Goal: Answer question/provide support

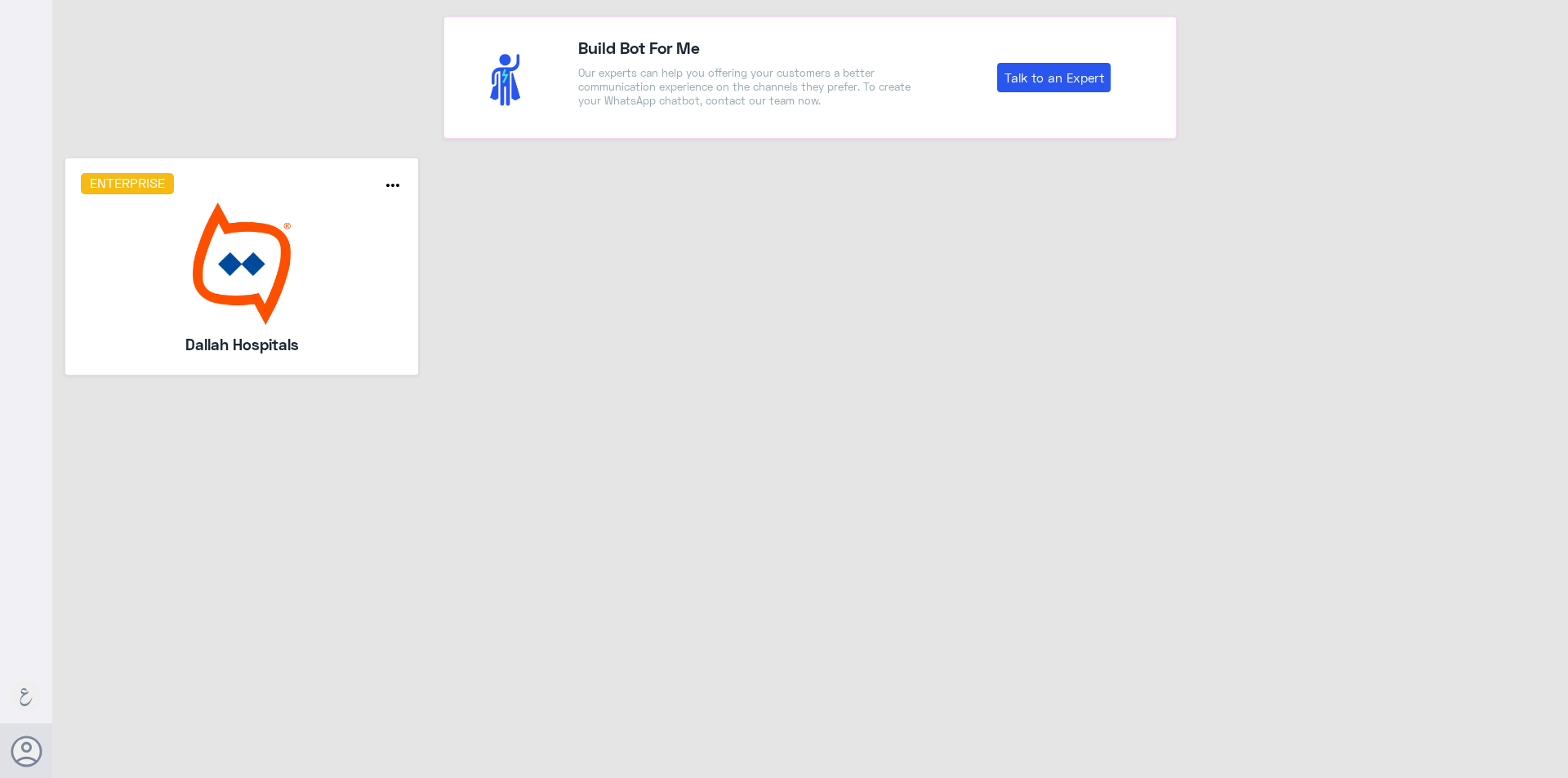
click at [185, 266] on img at bounding box center [242, 263] width 323 height 123
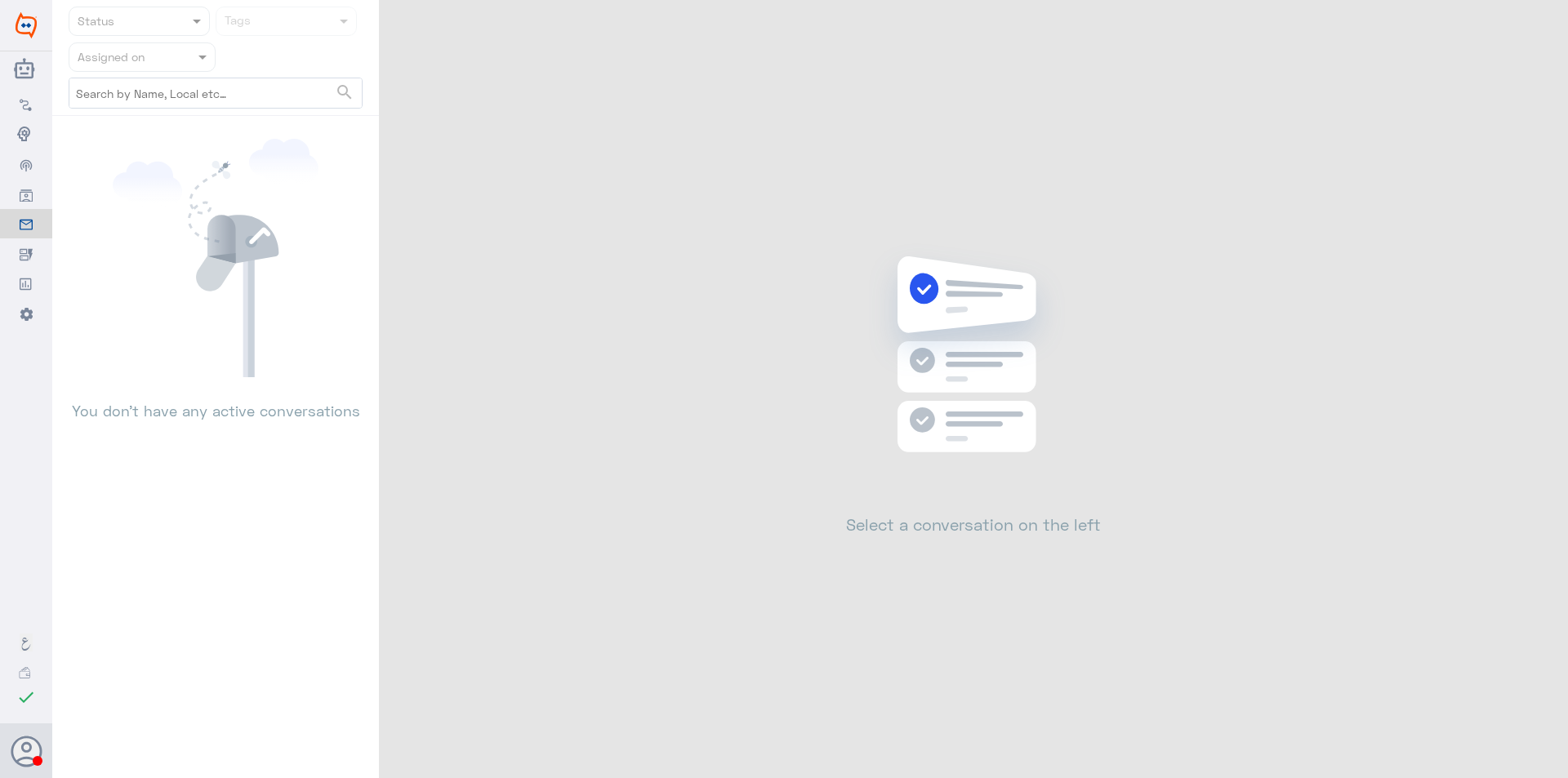
click at [181, 57] on div at bounding box center [142, 57] width 145 height 19
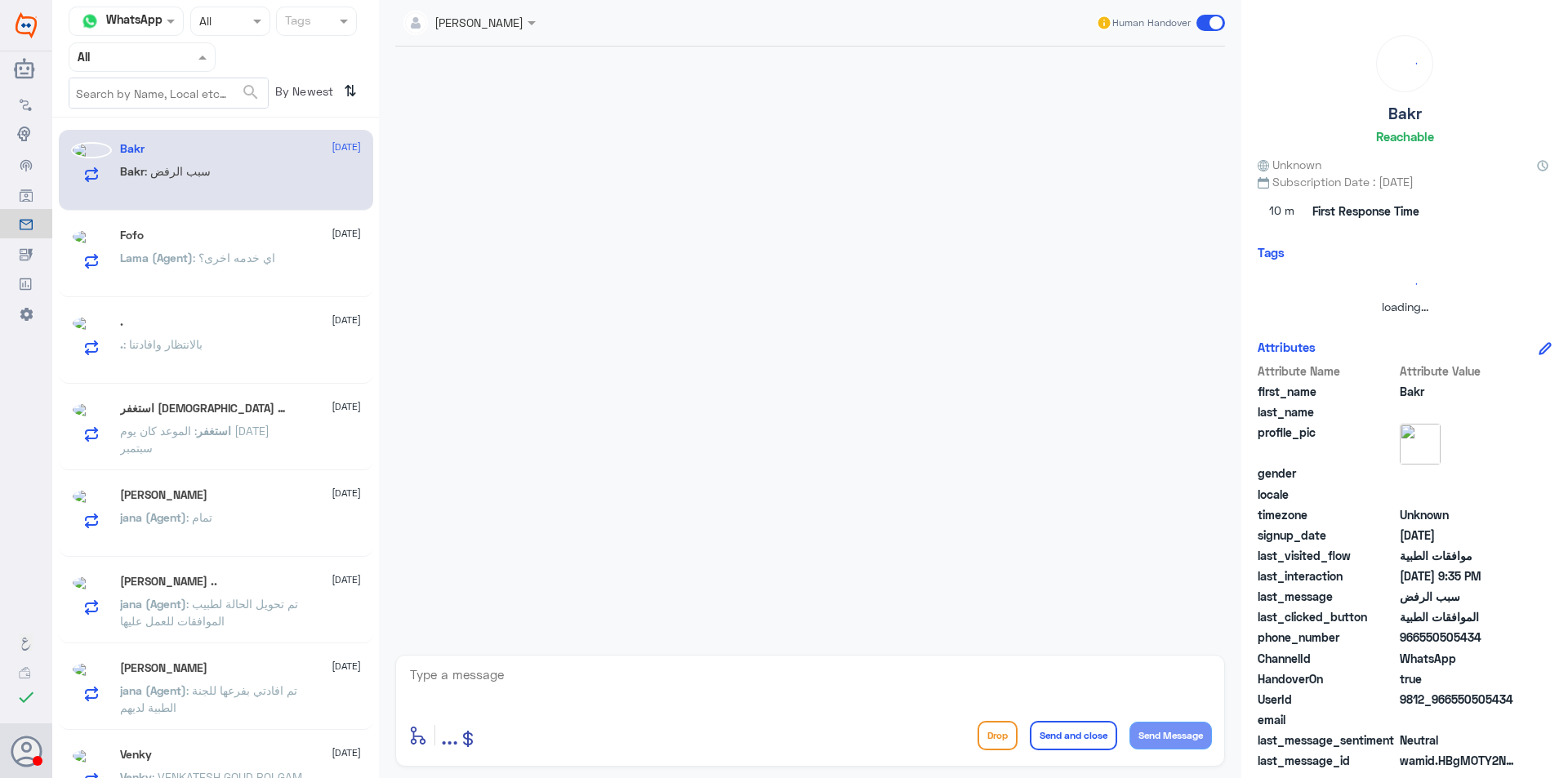
click at [162, 57] on input "text" at bounding box center [122, 57] width 90 height 19
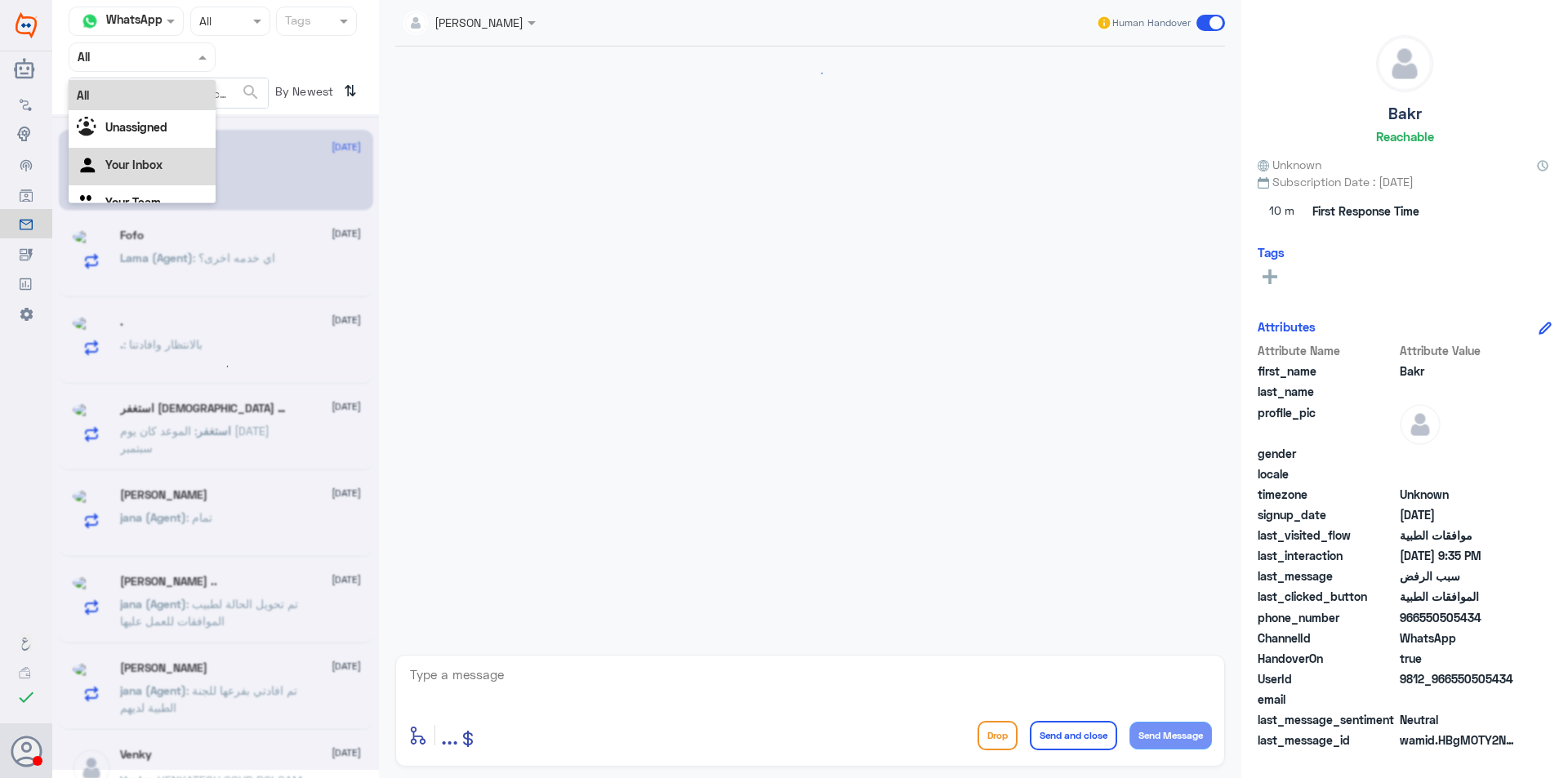
scroll to position [1307, 0]
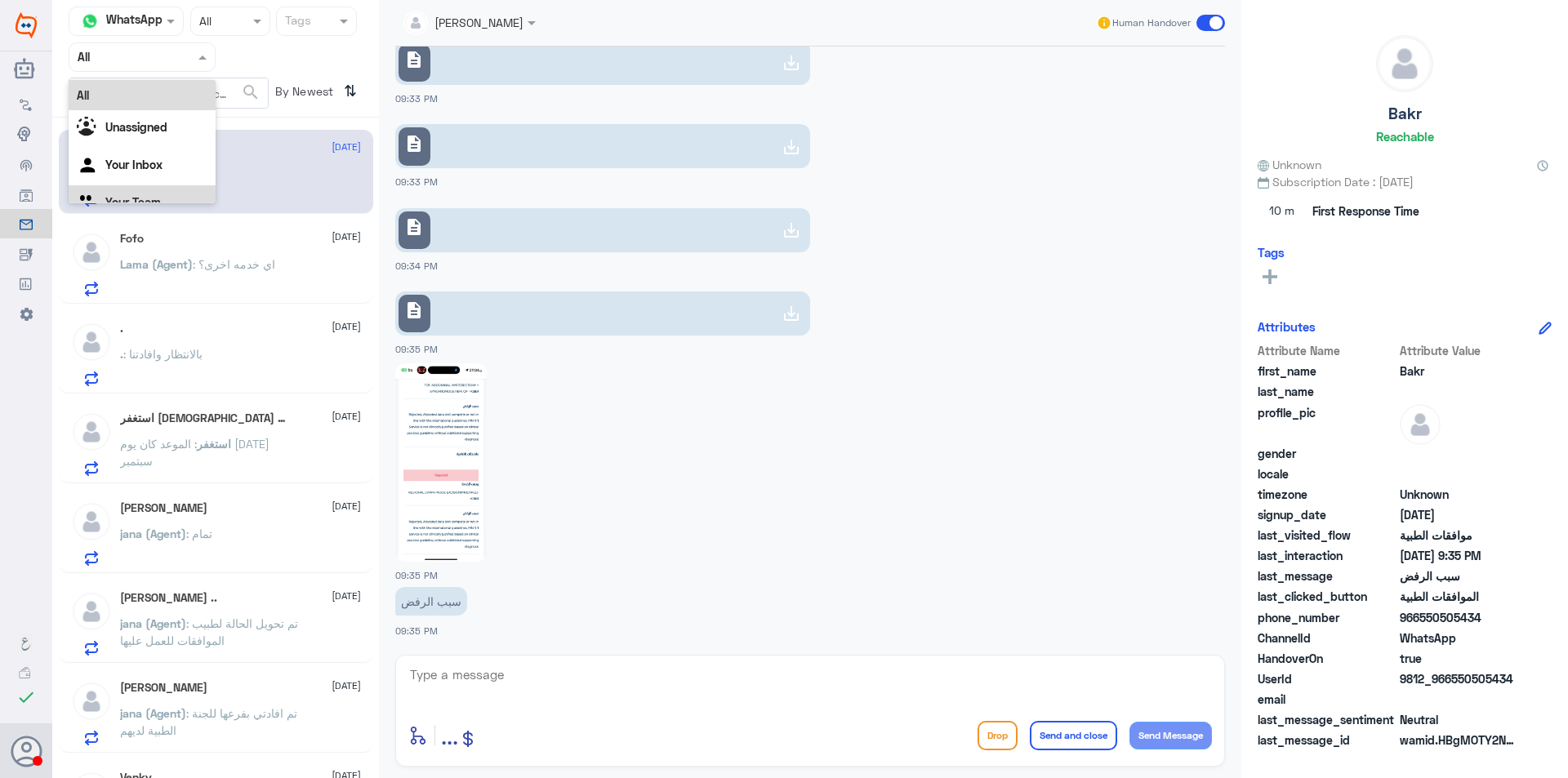
click at [169, 198] on div "Your Team" at bounding box center [142, 203] width 147 height 37
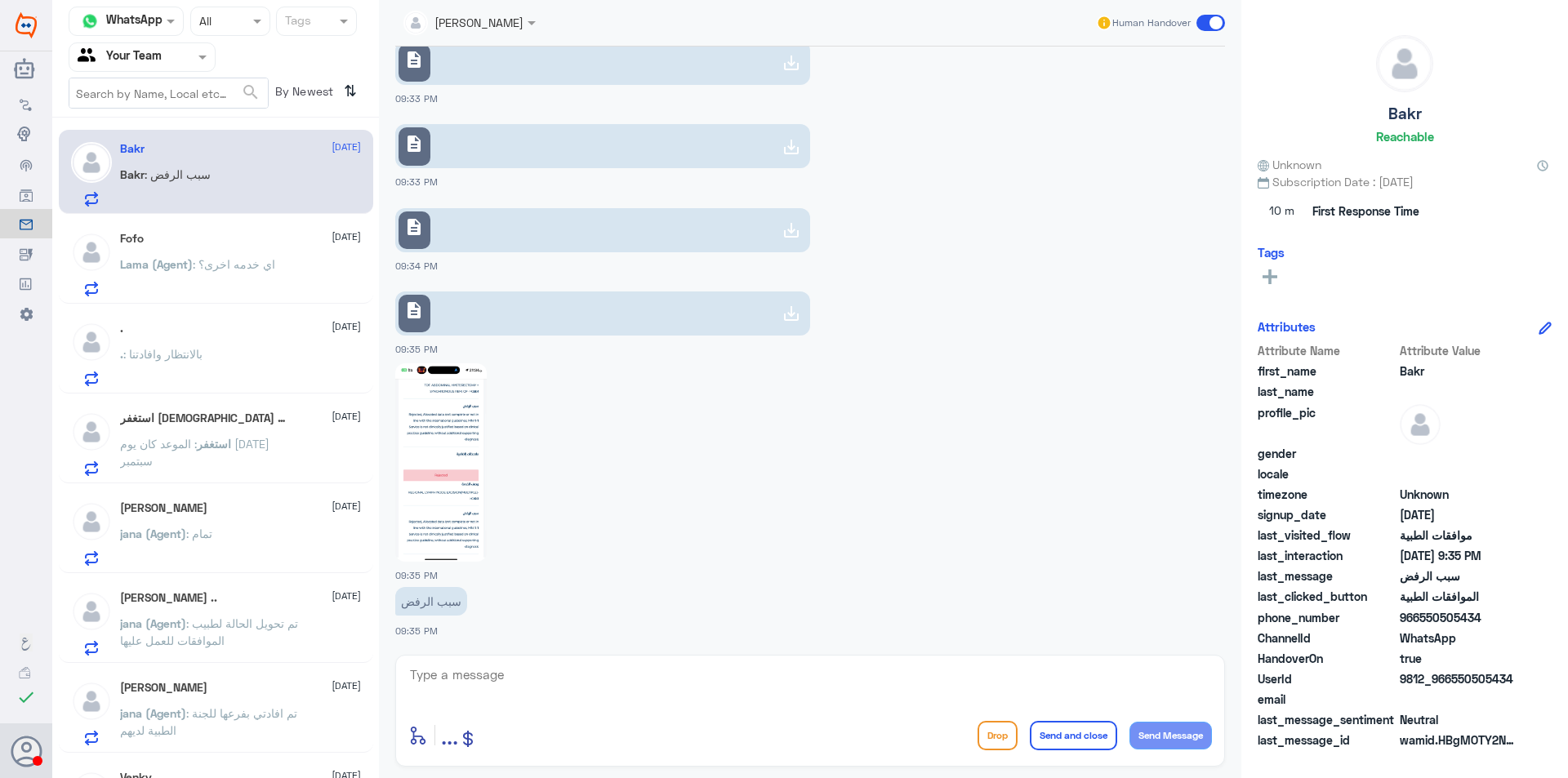
click at [243, 275] on p "Lama (Agent) : اي خدمه اخرى؟" at bounding box center [197, 276] width 155 height 41
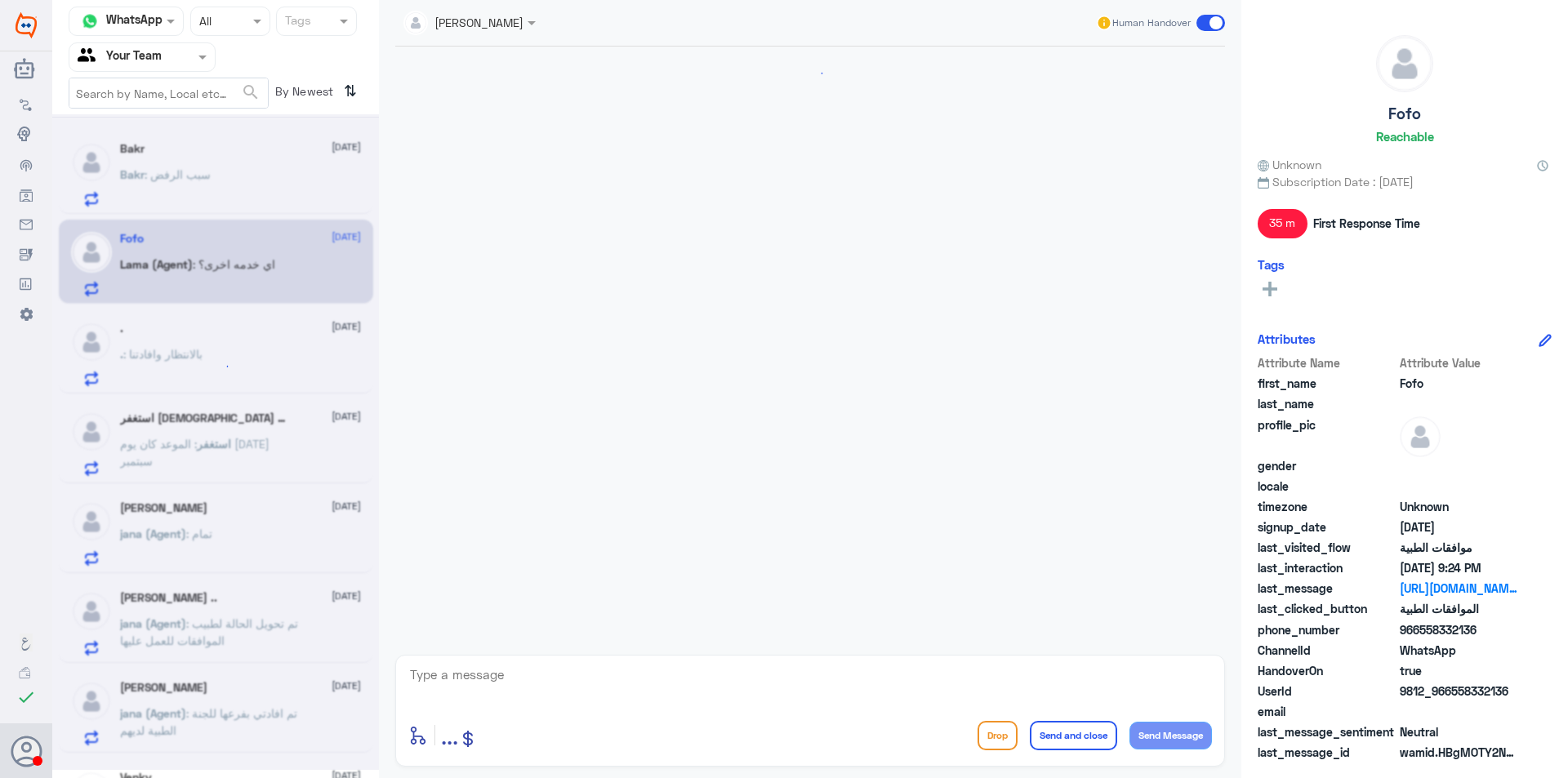
scroll to position [1019, 0]
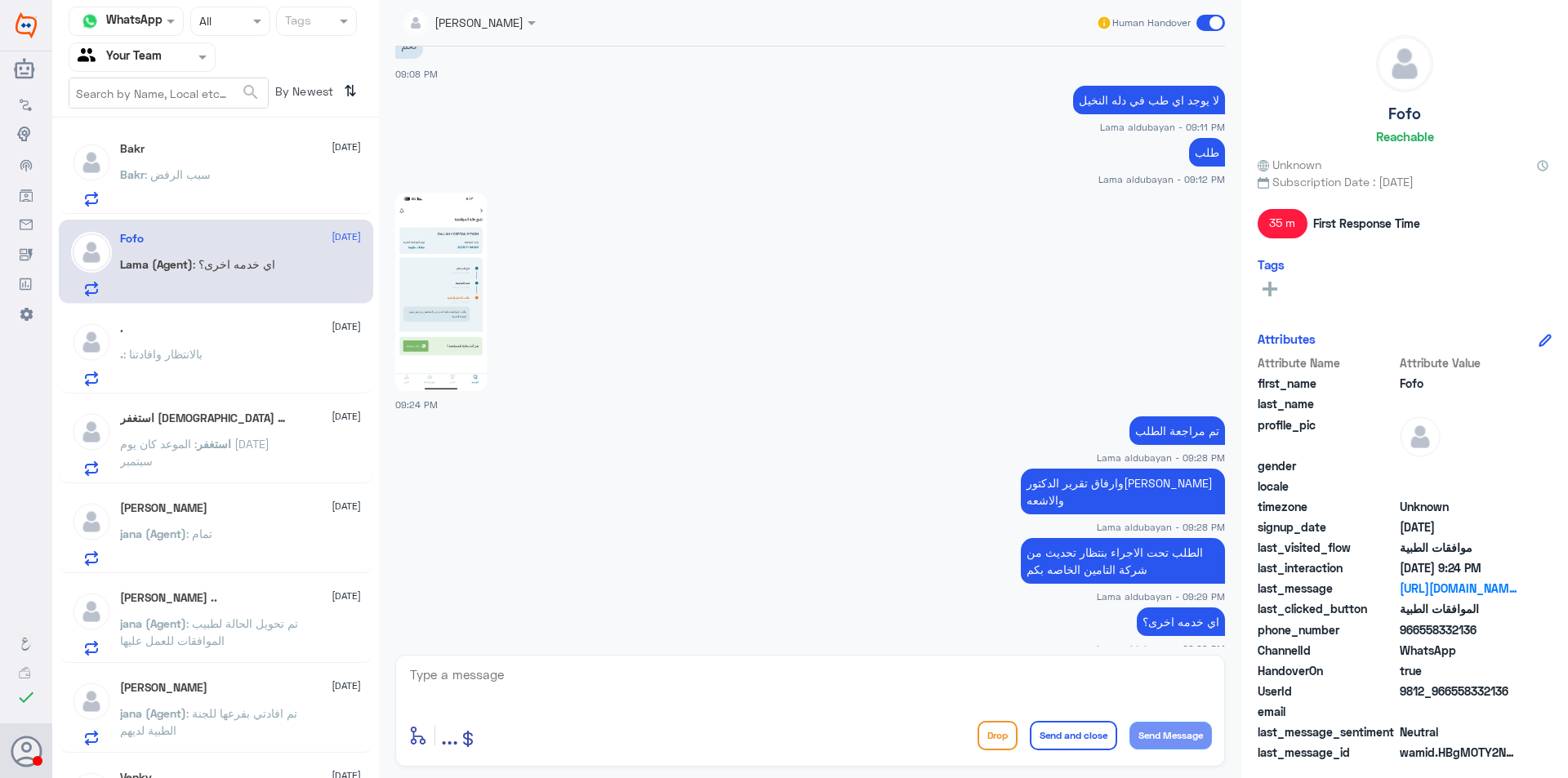
click at [249, 365] on div ". : بالانتظار وافادتنا" at bounding box center [240, 368] width 241 height 37
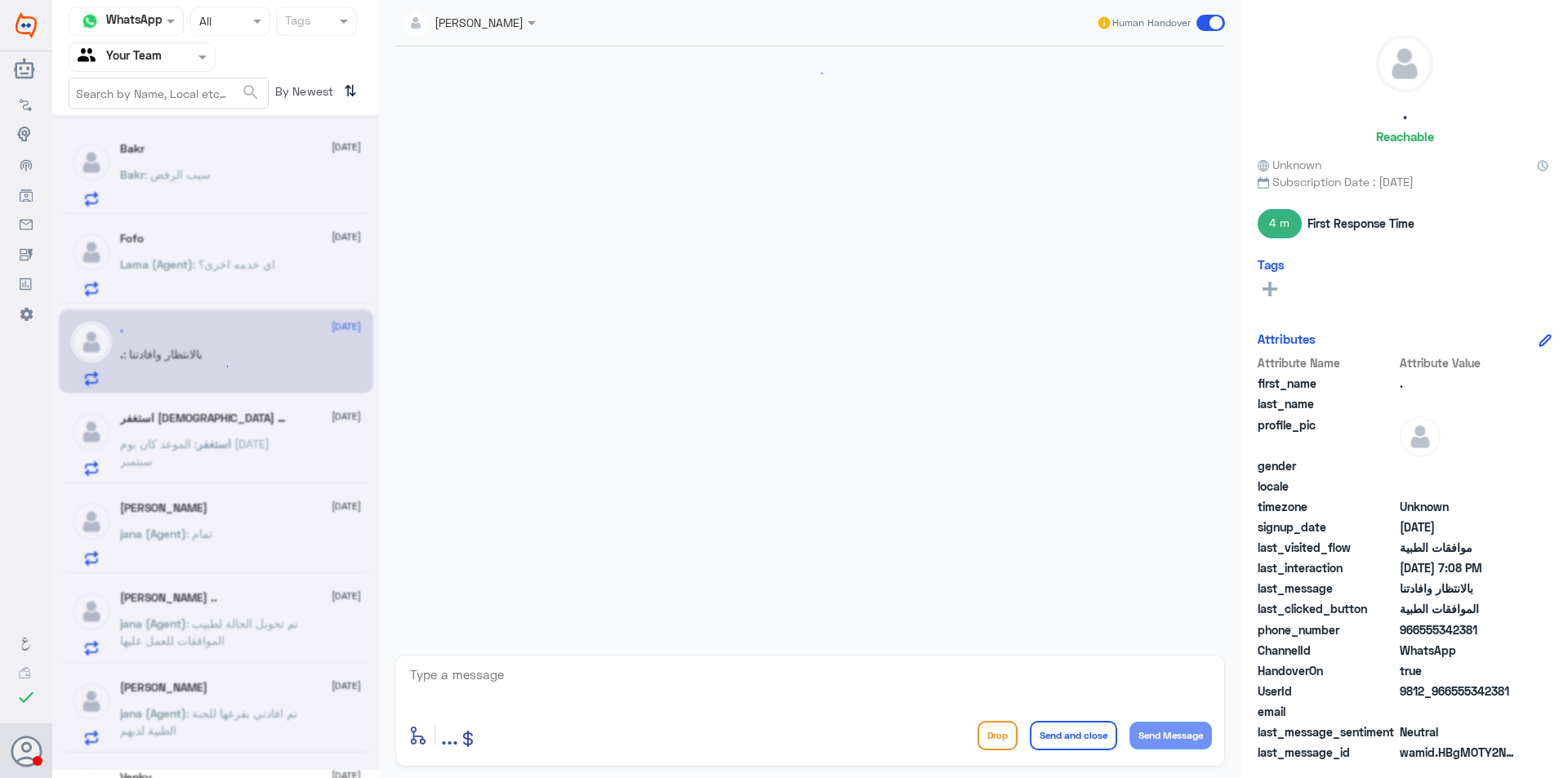
scroll to position [693, 0]
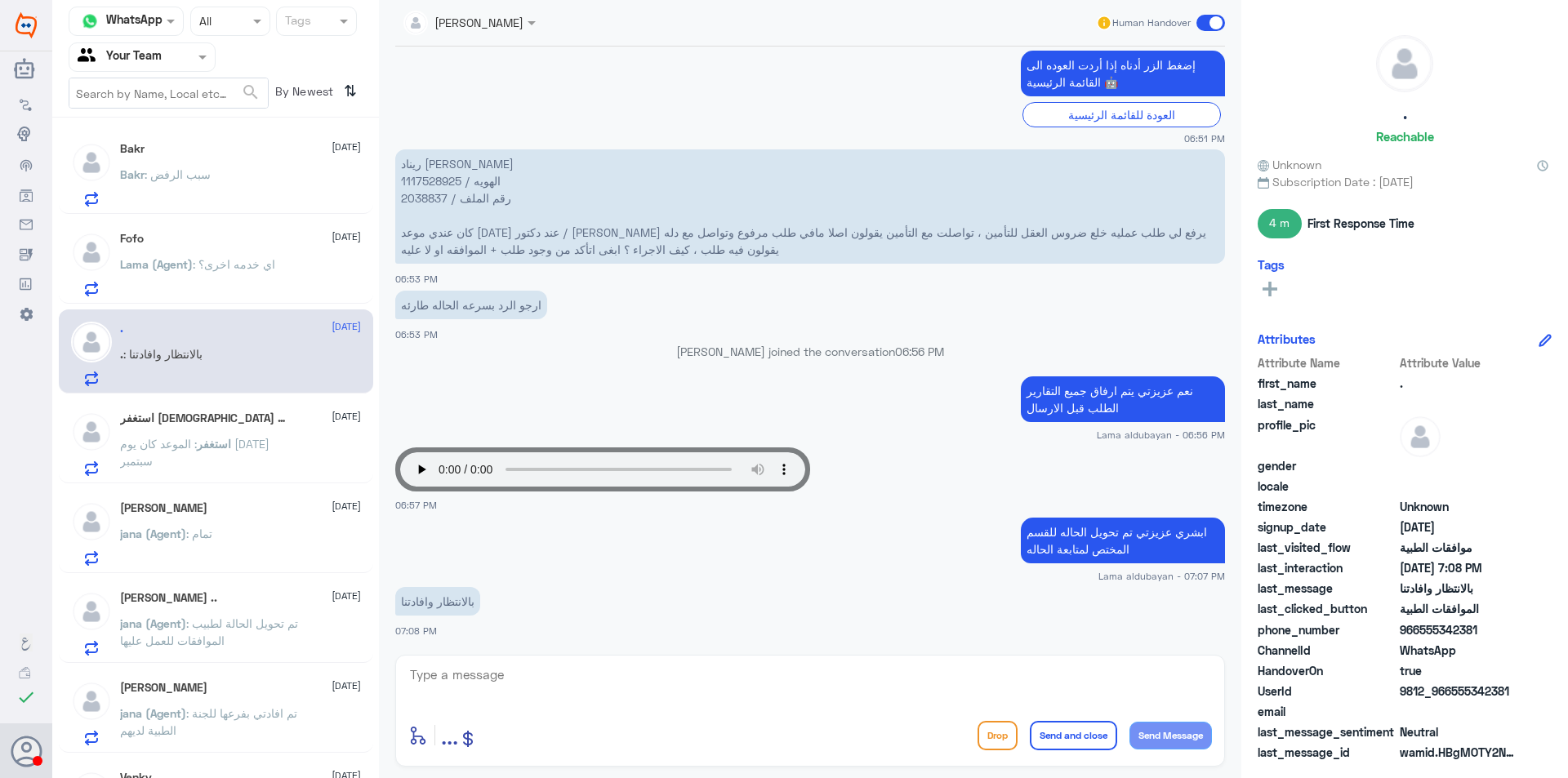
click at [525, 672] on textarea at bounding box center [810, 683] width 804 height 40
click at [230, 271] on span ": اي خدمه اخرى؟" at bounding box center [234, 264] width 83 height 14
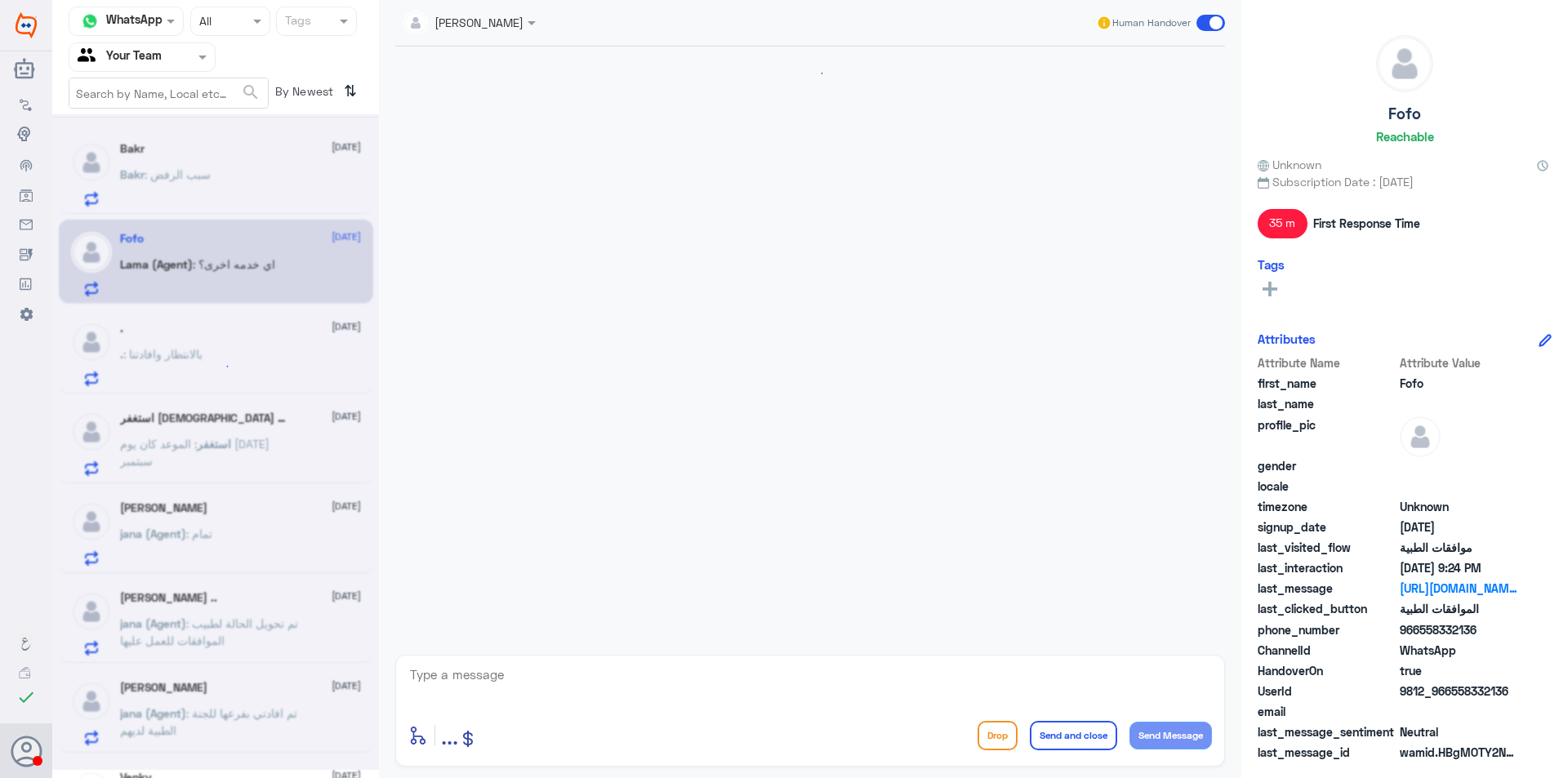
scroll to position [1019, 0]
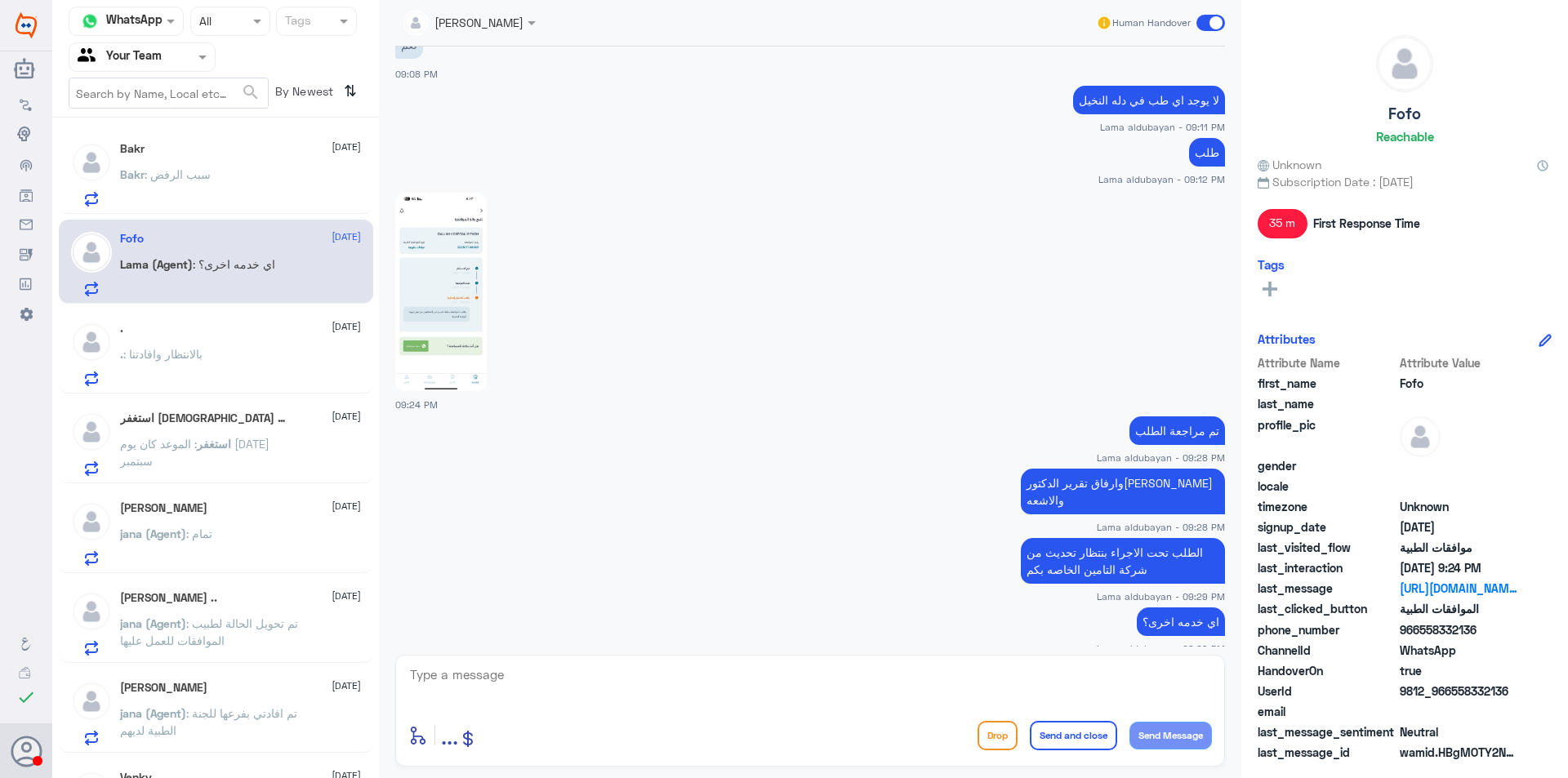
click at [231, 436] on span "استغفر" at bounding box center [213, 443] width 34 height 14
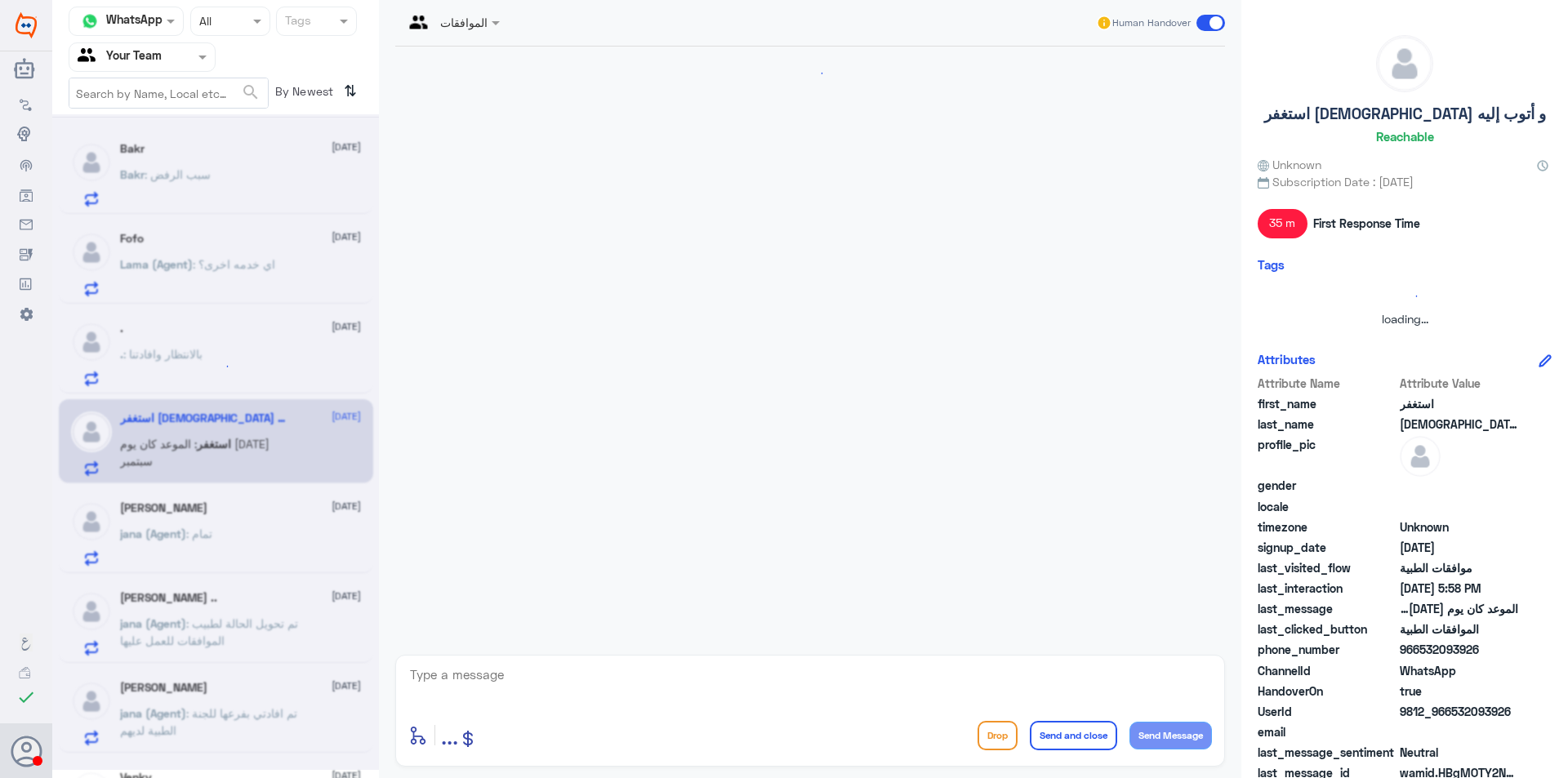
scroll to position [475, 0]
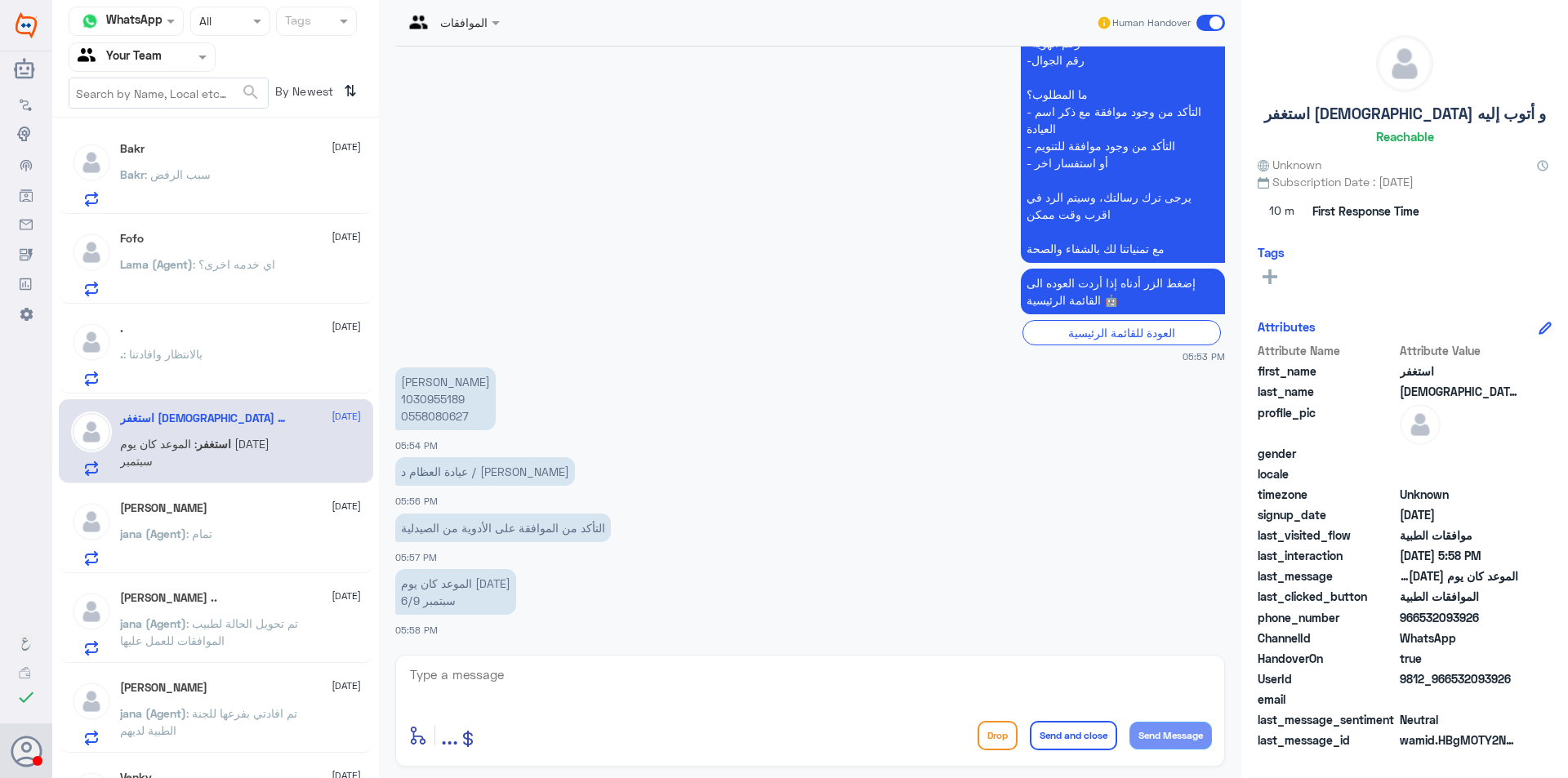
click at [252, 349] on div ". : بالانتظار وافادتنا" at bounding box center [240, 368] width 241 height 37
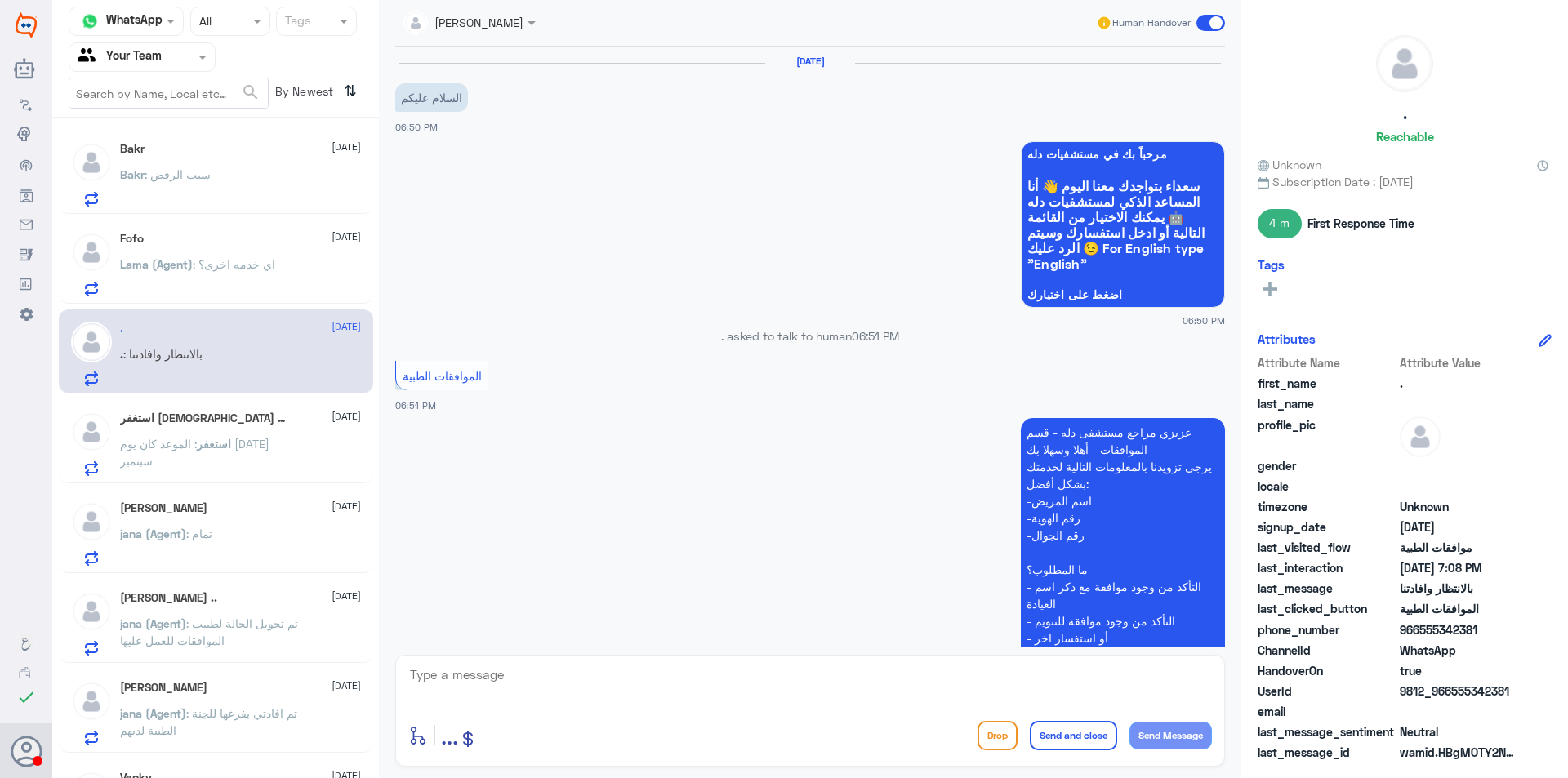
scroll to position [693, 0]
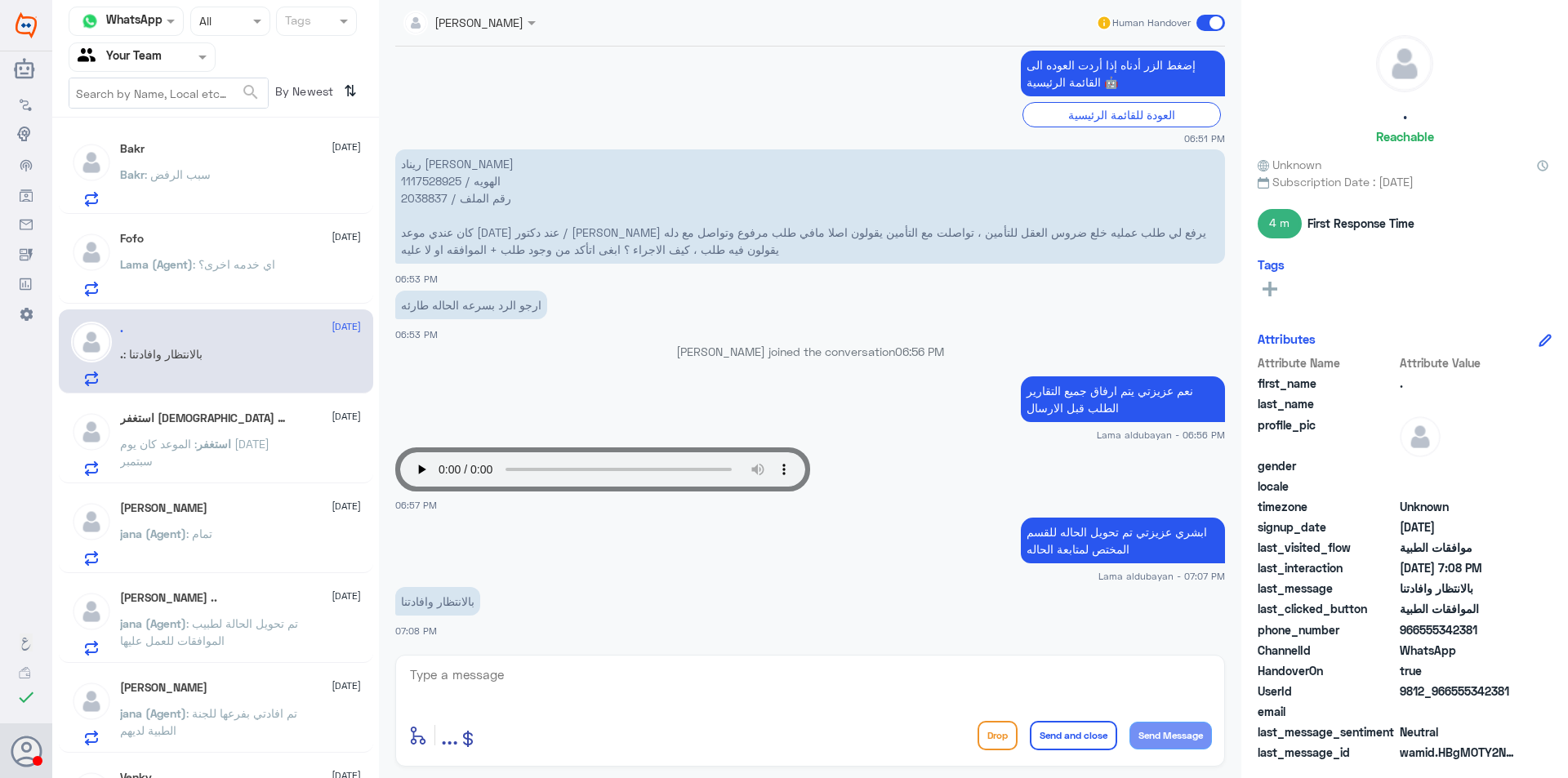
click at [263, 421] on div "استغفر [DEMOGRAPHIC_DATA] و أتوب إليه [DATE]" at bounding box center [240, 418] width 241 height 14
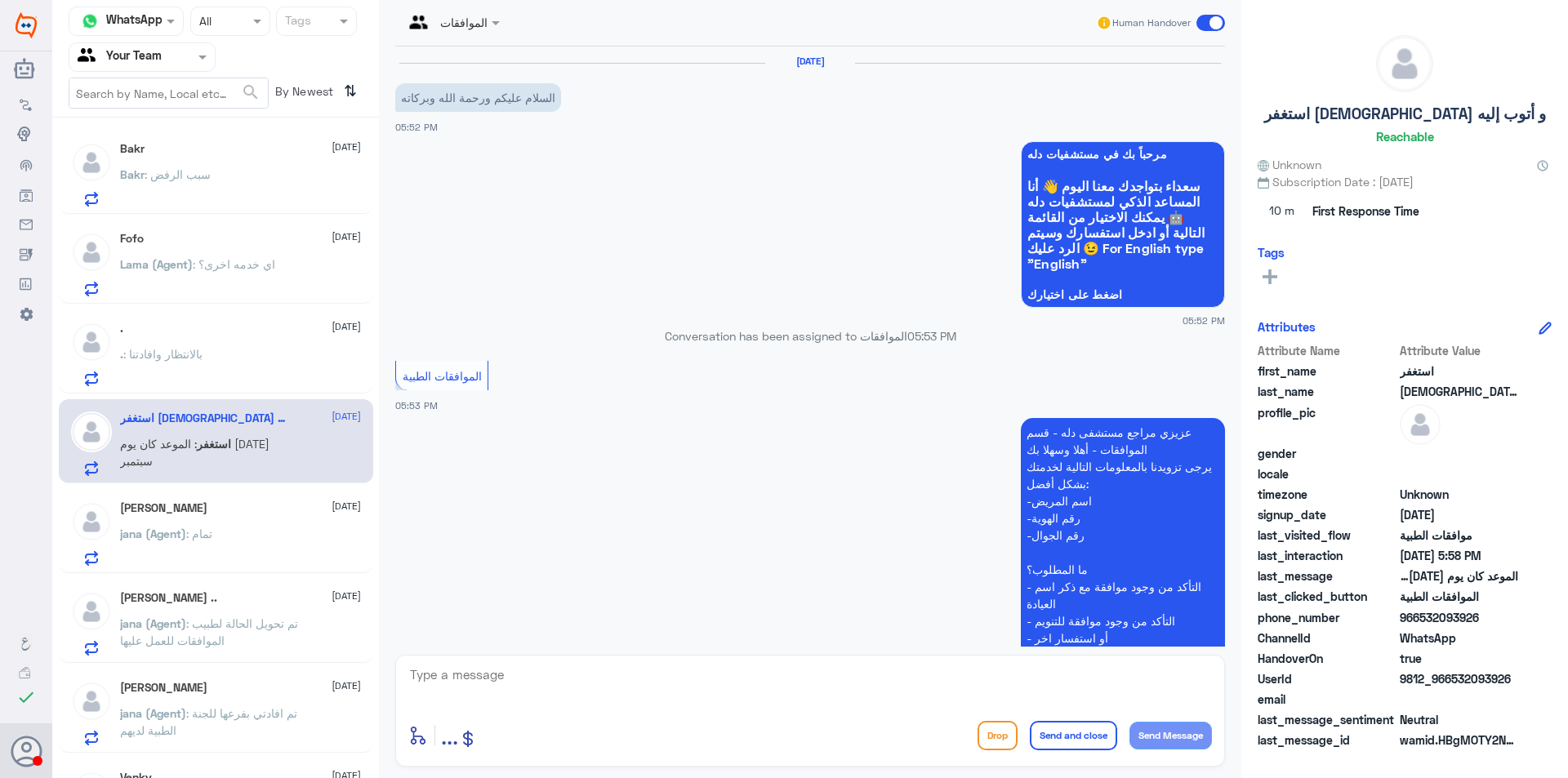
scroll to position [475, 0]
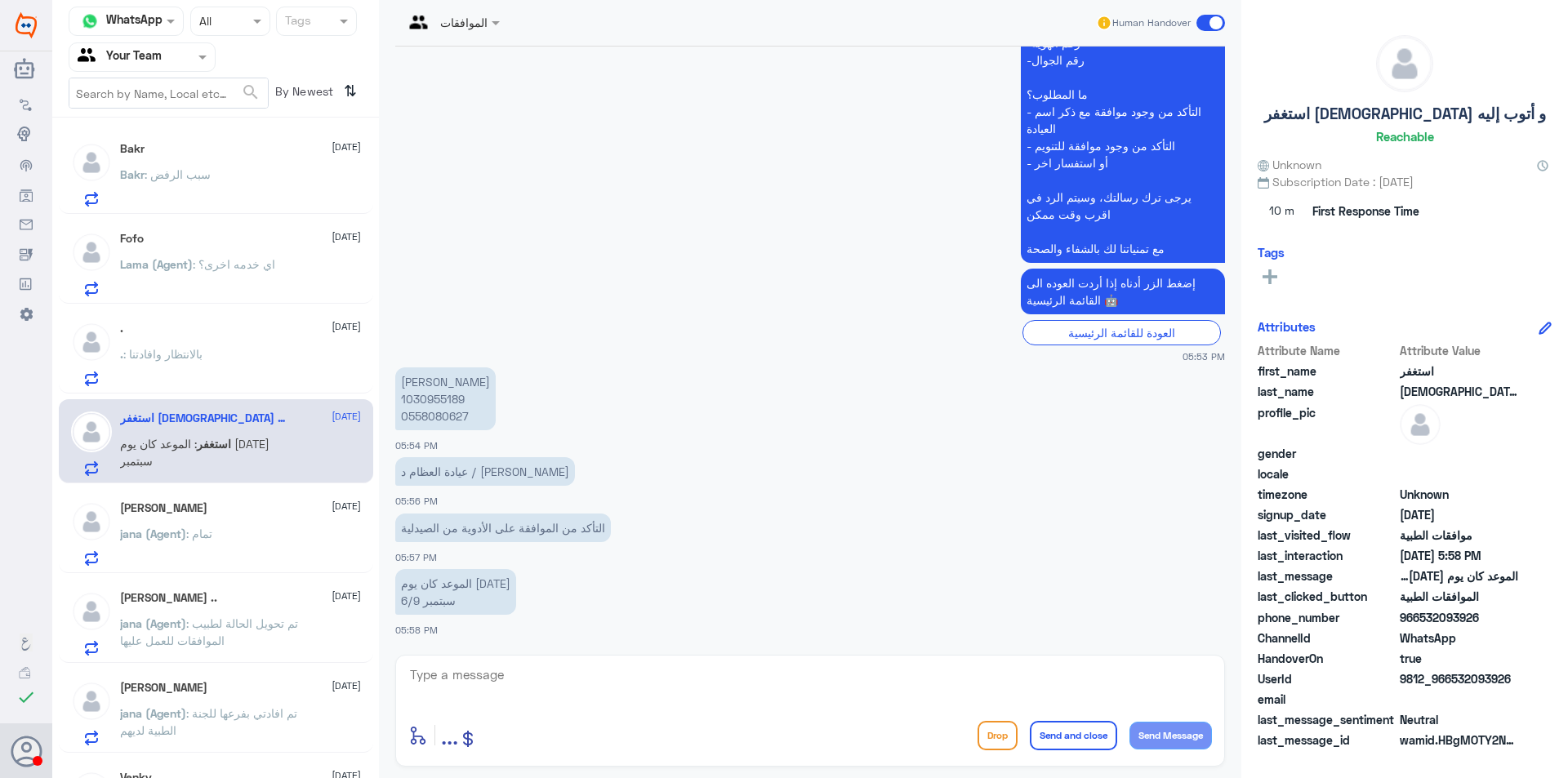
click at [262, 524] on div "[PERSON_NAME] [DATE] jana (Agent) : تمام" at bounding box center [240, 534] width 241 height 64
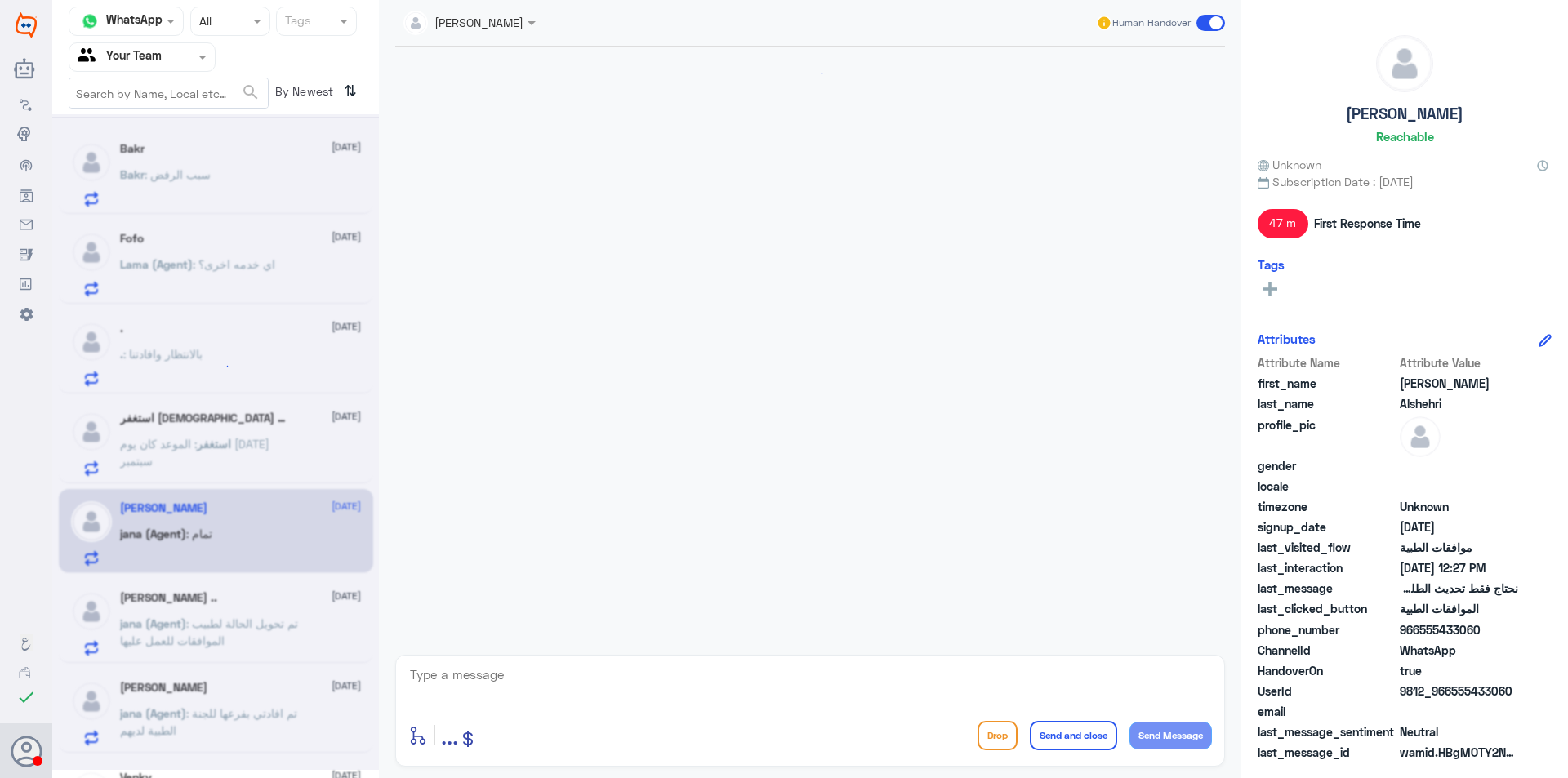
scroll to position [1122, 0]
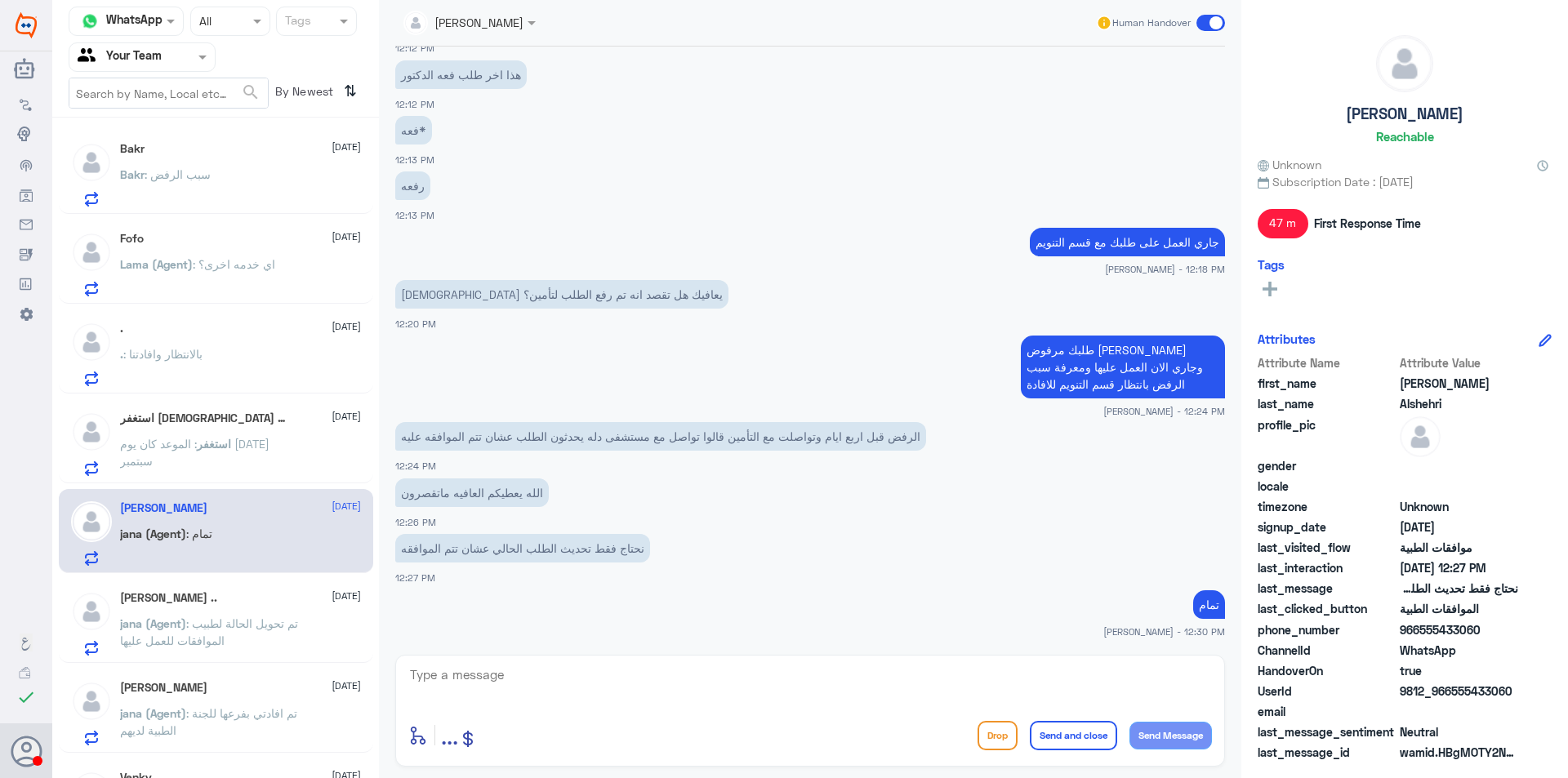
click at [210, 183] on div "Bakr : سبب الرفض" at bounding box center [240, 188] width 241 height 37
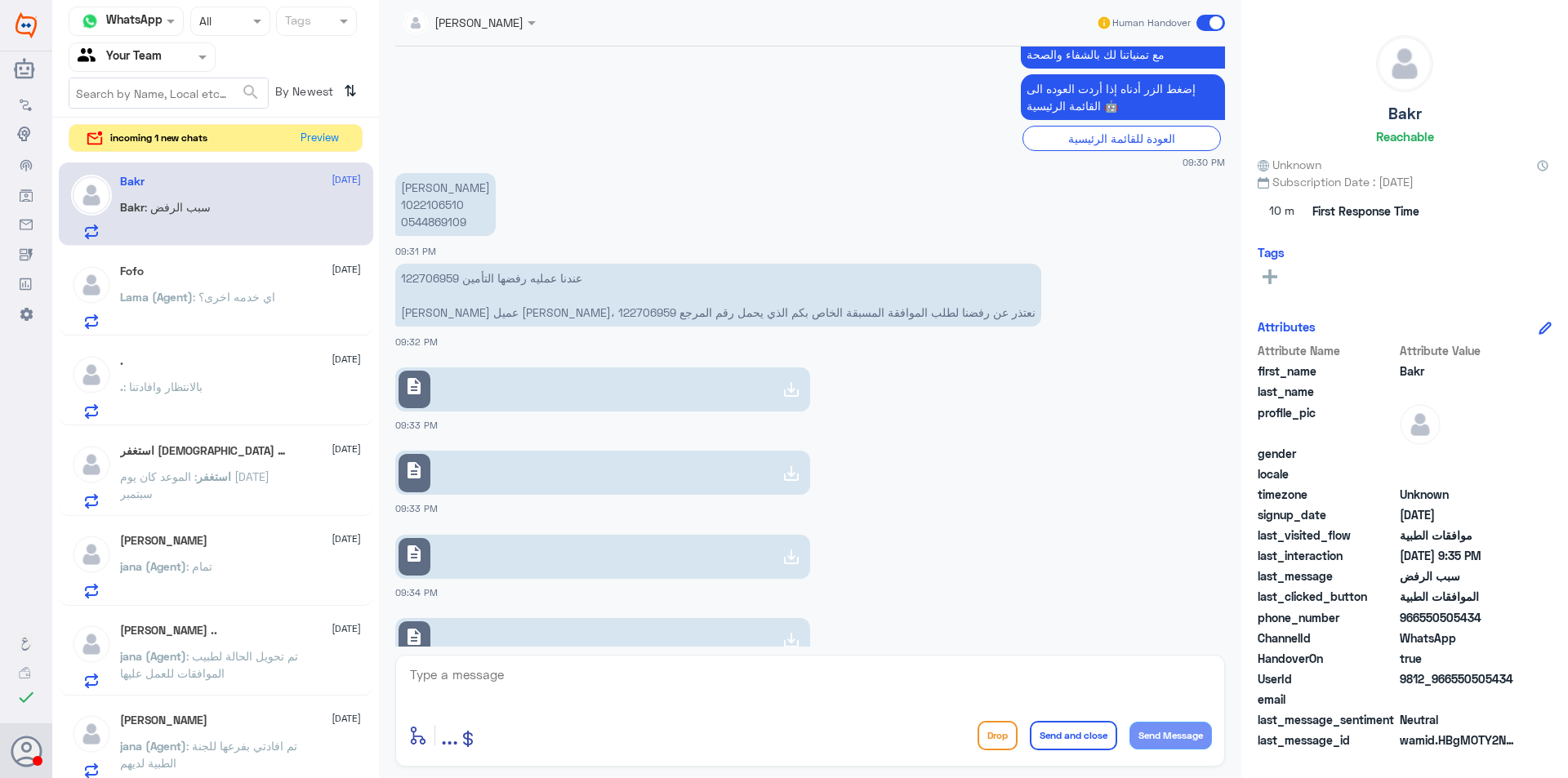
scroll to position [736, 0]
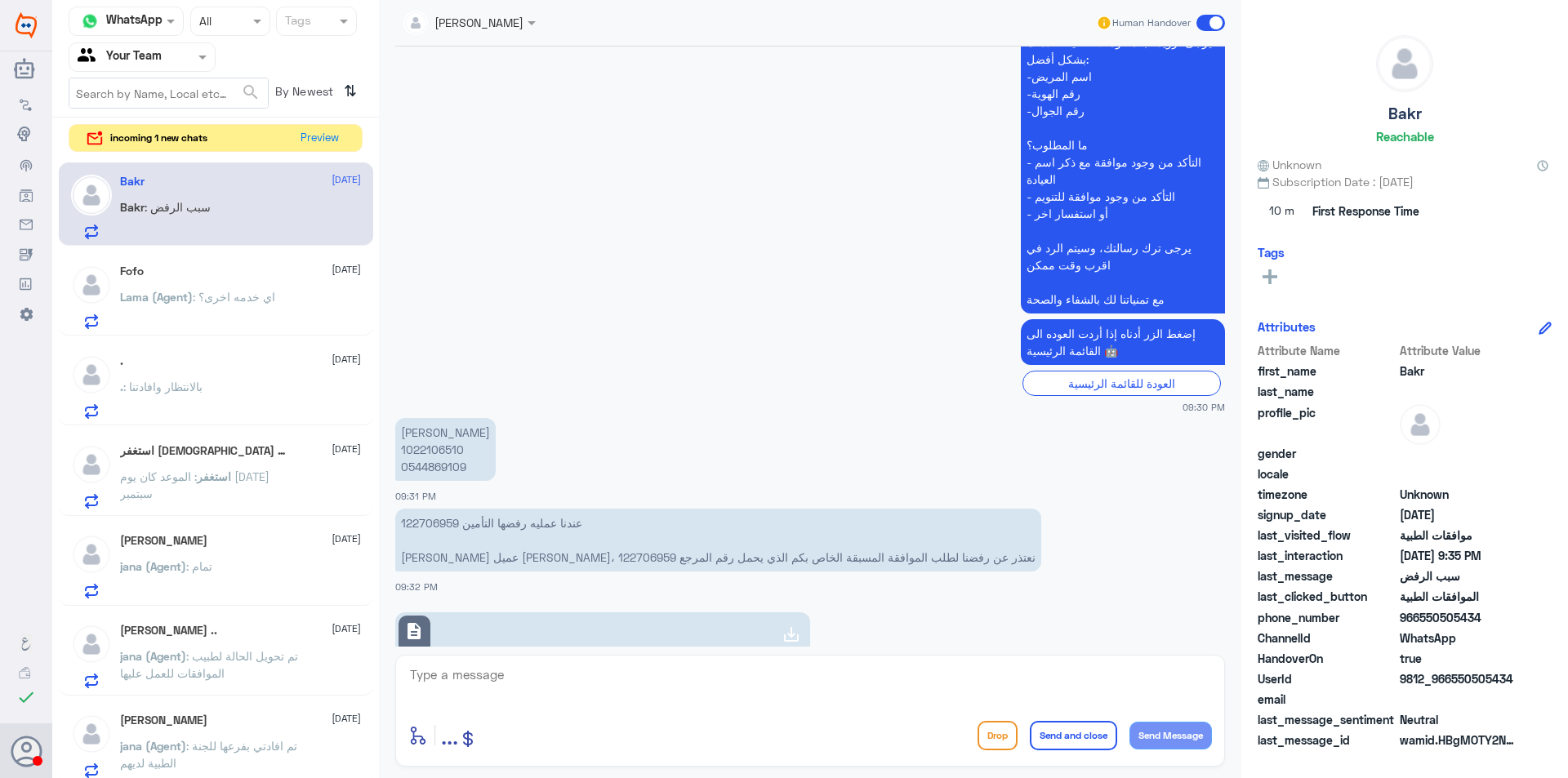
click at [430, 555] on p "عندنا عمليه رفضها التأمين 122706959 عزيزنا عميل [PERSON_NAME]، نعتذر عن رفضنا ل…" at bounding box center [717, 540] width 646 height 63
copy p "122706959"
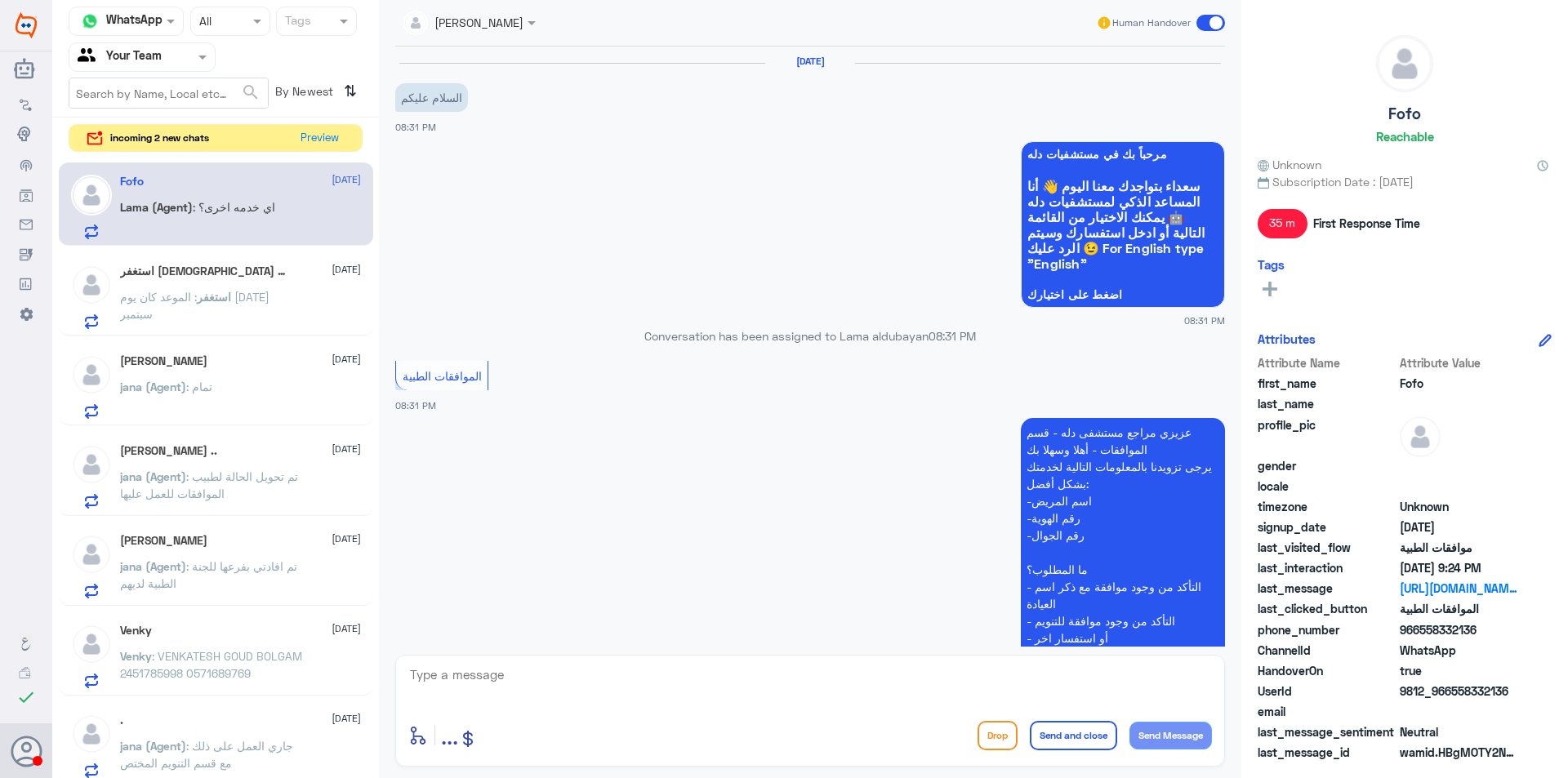
scroll to position [1075, 0]
